Goal: Task Accomplishment & Management: Use online tool/utility

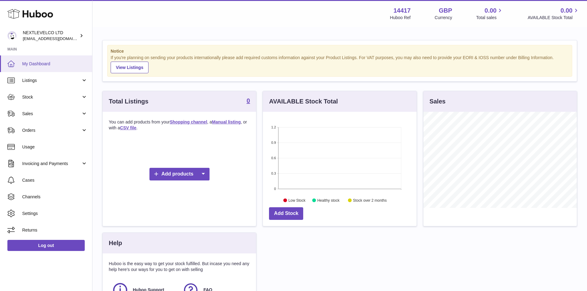
scroll to position [96, 154]
click at [48, 110] on link "Sales" at bounding box center [46, 113] width 92 height 17
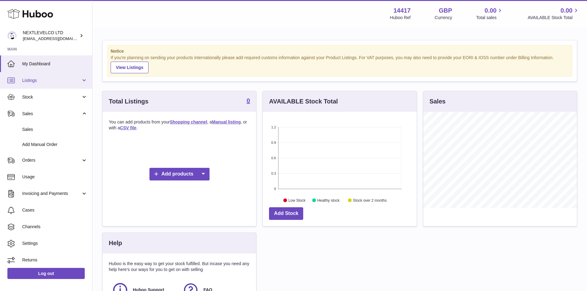
click at [52, 81] on span "Listings" at bounding box center [51, 81] width 59 height 6
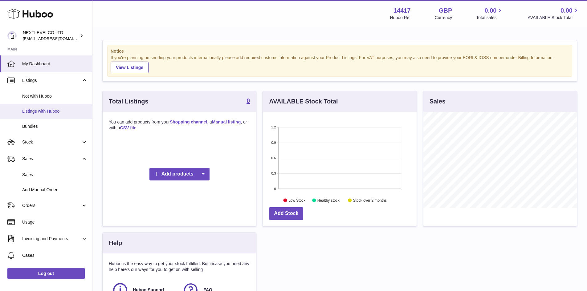
click at [42, 110] on span "Listings with Huboo" at bounding box center [54, 111] width 65 height 6
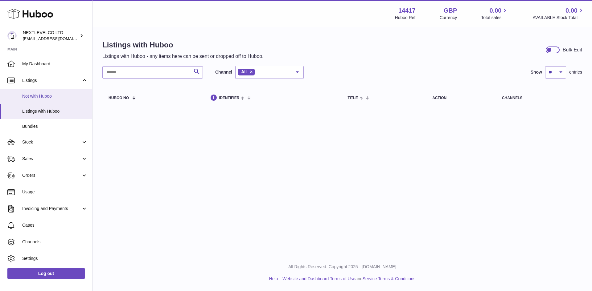
click at [45, 94] on span "Not with Huboo" at bounding box center [54, 96] width 65 height 6
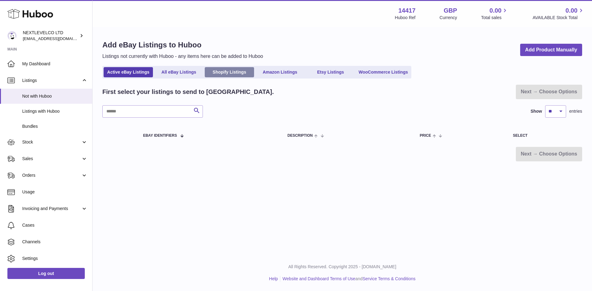
click at [222, 76] on link "Shopify Listings" at bounding box center [229, 72] width 49 height 10
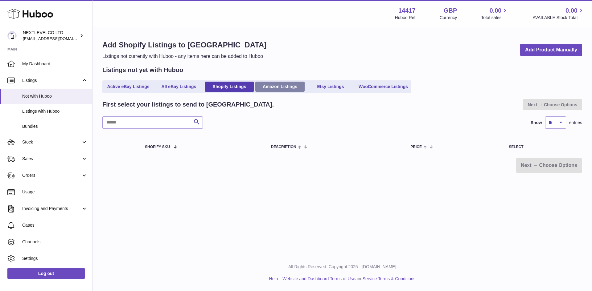
click at [282, 92] on link "Amazon Listings" at bounding box center [279, 87] width 49 height 10
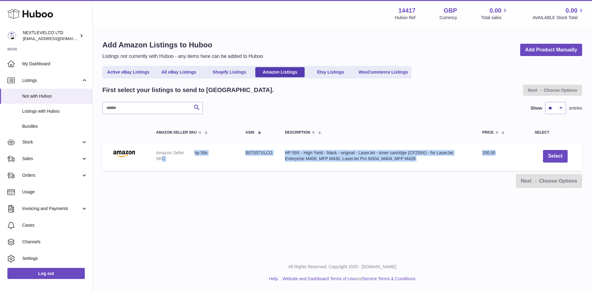
drag, startPoint x: 162, startPoint y: 162, endPoint x: 533, endPoint y: 157, distance: 371.0
click at [533, 157] on tr "Amazon Seller SKU hp 59x ASIN B07S57XLCG Description HP 59X - High Yield - blac…" at bounding box center [341, 157] width 479 height 27
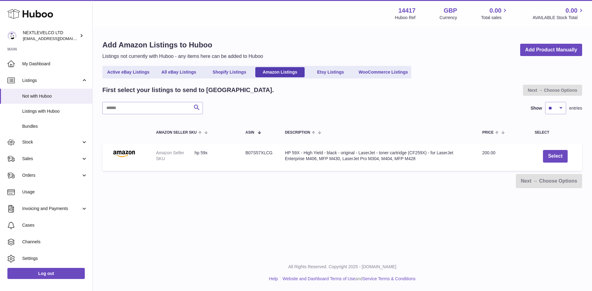
click at [299, 205] on div "Menu Huboo 14417 Huboo Ref GBP Currency 0.00 Total sales 0.00 AVAILABLE Stock T…" at bounding box center [341, 127] width 499 height 255
